Goal: Navigation & Orientation: Find specific page/section

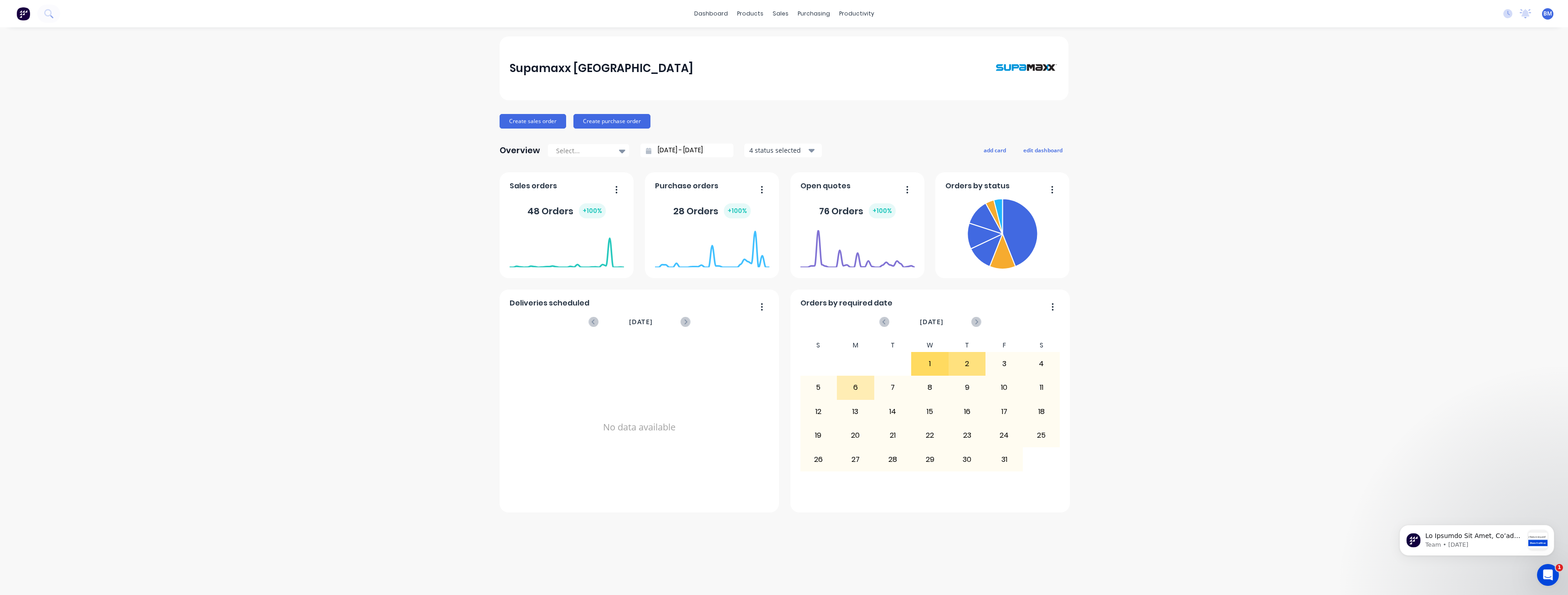
drag, startPoint x: 407, startPoint y: 338, endPoint x: 415, endPoint y: 333, distance: 9.4
click at [408, 337] on div "Supamaxx Australia Create sales order Create purchase order Overview Select... …" at bounding box center [784, 311] width 1568 height 549
click at [355, 248] on div "Supamaxx Australia Create sales order Create purchase order Overview Select... …" at bounding box center [784, 311] width 1568 height 549
click at [349, 212] on div "Supamaxx Australia Create sales order Create purchase order Overview Select... …" at bounding box center [784, 311] width 1568 height 549
click at [270, 281] on div "Supamaxx Australia Create sales order Create purchase order Overview Select... …" at bounding box center [784, 311] width 1568 height 549
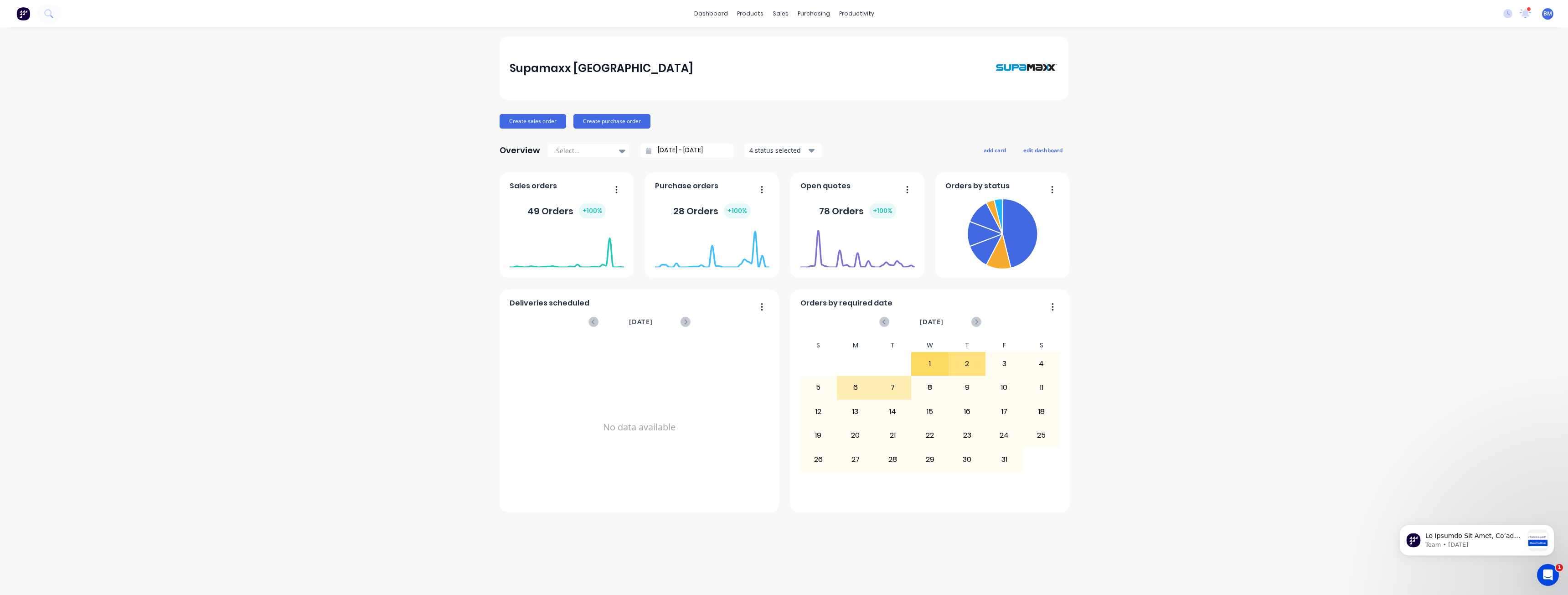
click at [339, 109] on div "Supamaxx Australia Create sales order Create purchase order Overview Select... …" at bounding box center [784, 311] width 1568 height 549
